Goal: Task Accomplishment & Management: Manage account settings

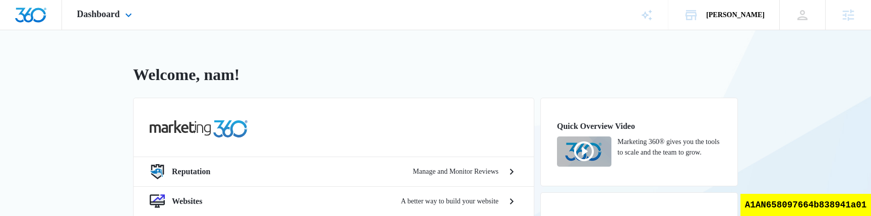
click at [126, 19] on div "Dashboard Apps Reputation Websites Forms CRM Email Social Shop Scheduling Payme…" at bounding box center [106, 15] width 88 height 30
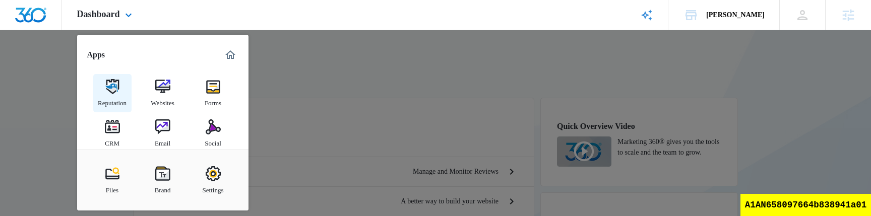
click at [114, 92] on img at bounding box center [112, 86] width 15 height 15
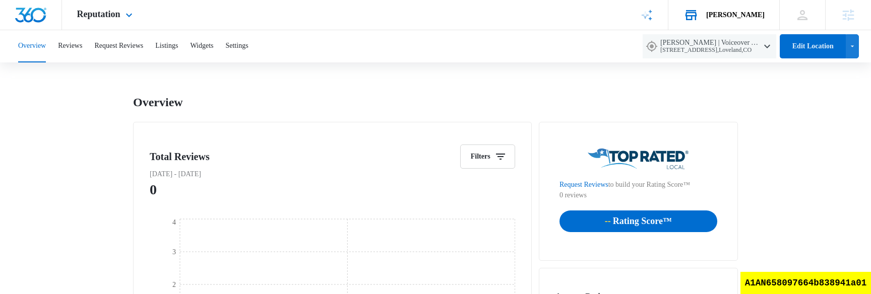
click at [750, 15] on div "Jeni Dean" at bounding box center [735, 15] width 58 height 8
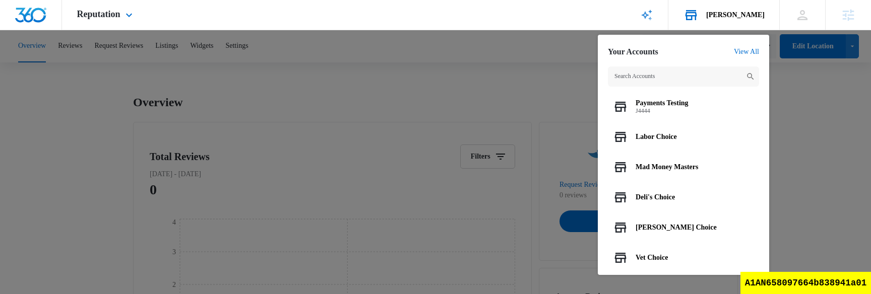
click at [673, 81] on input "text" at bounding box center [683, 77] width 151 height 20
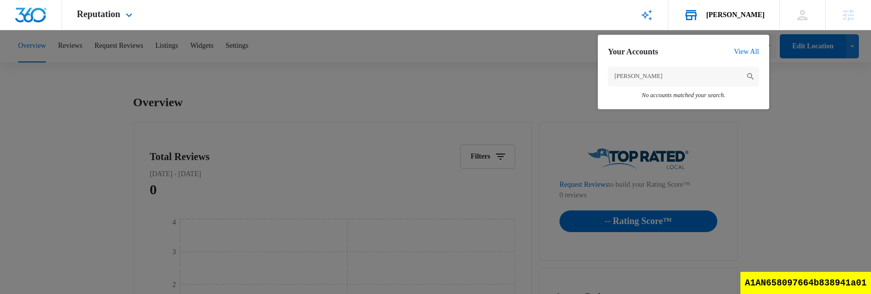
click at [655, 78] on input "nam truong" at bounding box center [683, 77] width 151 height 20
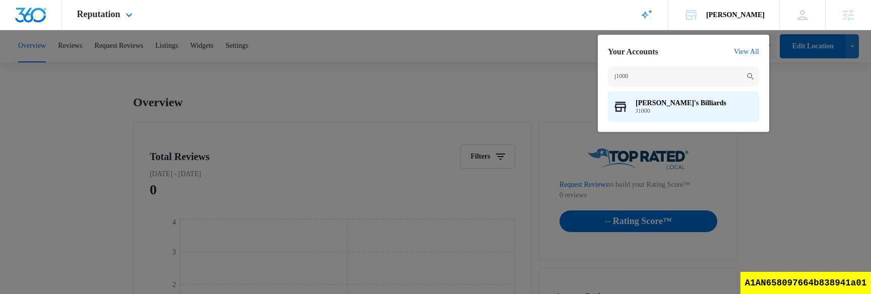
type input "j1000"
